Goal: Task Accomplishment & Management: Complete application form

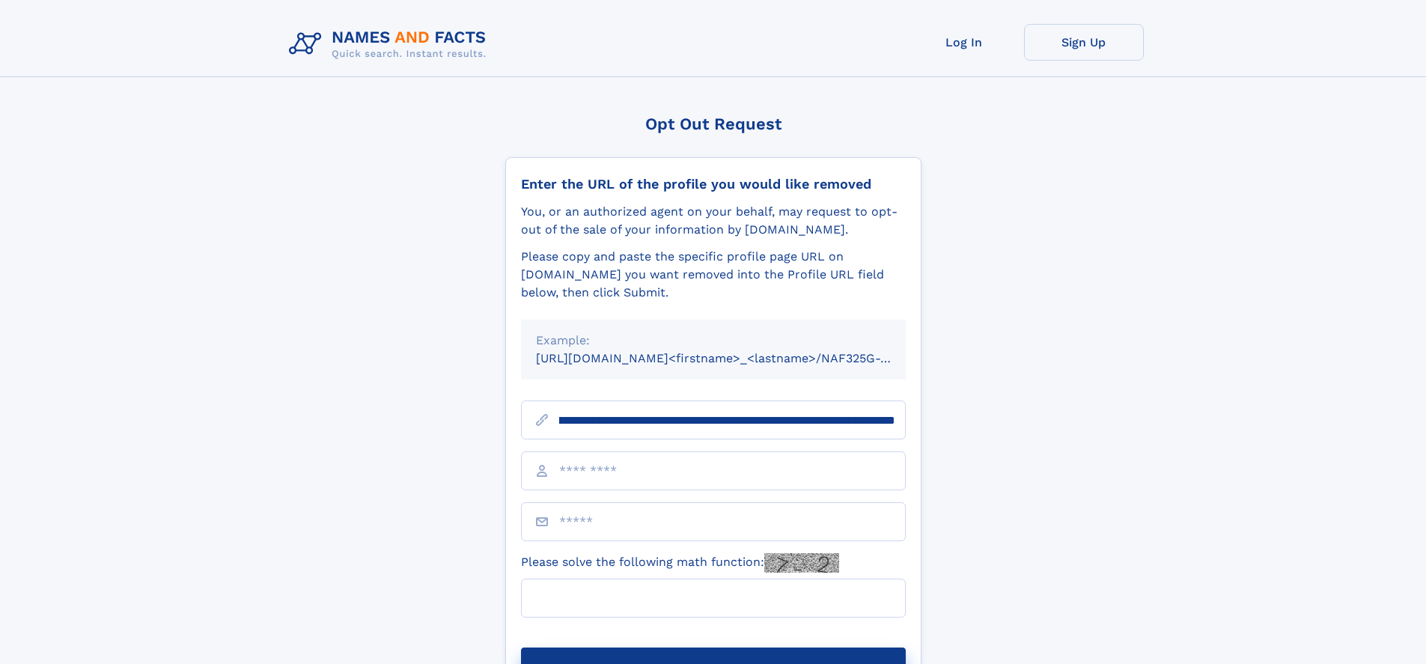
scroll to position [0, 213]
type input "**********"
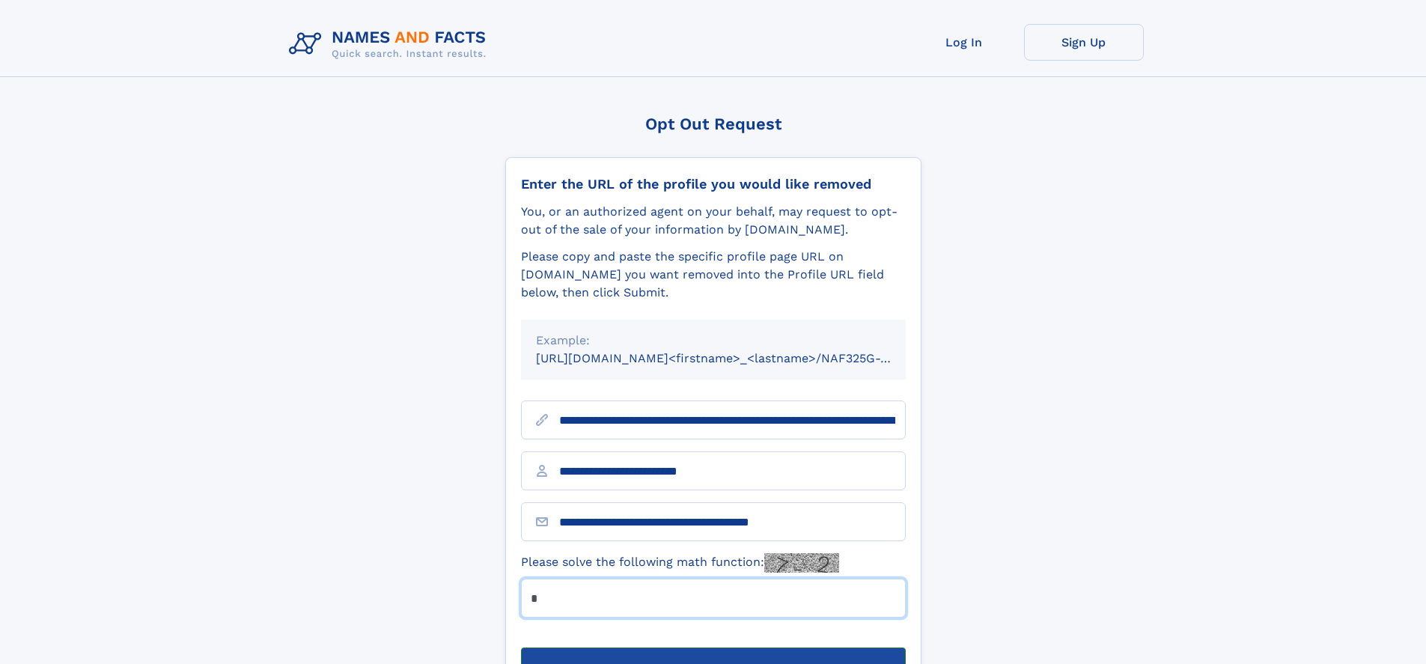
type input "*"
click at [713, 648] on button "Submit Opt Out Request" at bounding box center [713, 672] width 385 height 48
